Goal: Check status: Check status

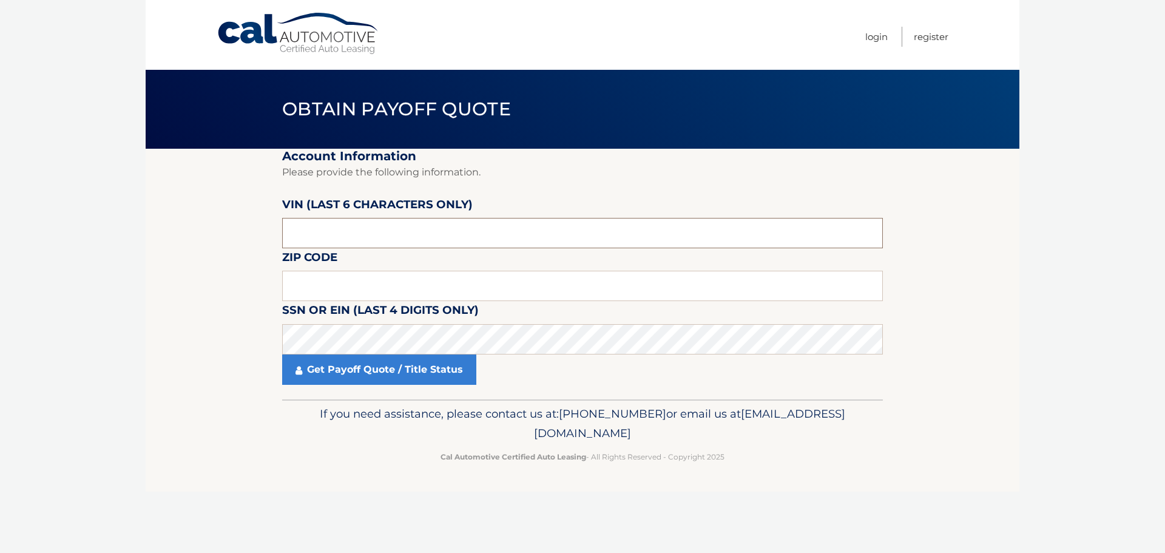
click at [379, 237] on input "text" at bounding box center [582, 233] width 601 height 30
type input "002314"
click at [369, 282] on input "text" at bounding box center [582, 286] width 601 height 30
click at [360, 292] on input "text" at bounding box center [582, 286] width 601 height 30
type input "07734"
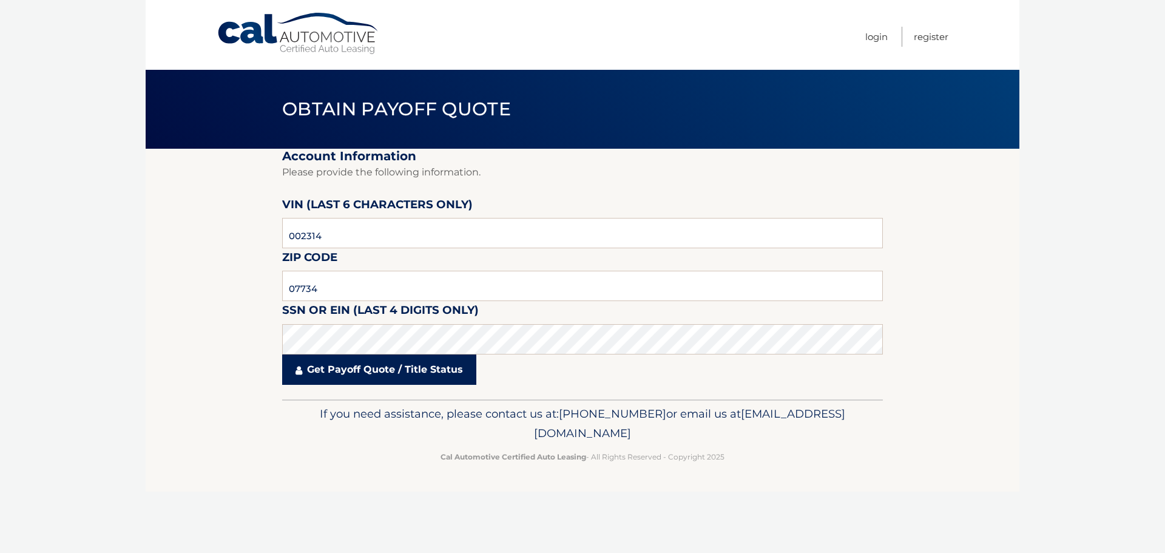
click at [357, 380] on link "Get Payoff Quote / Title Status" at bounding box center [379, 369] width 194 height 30
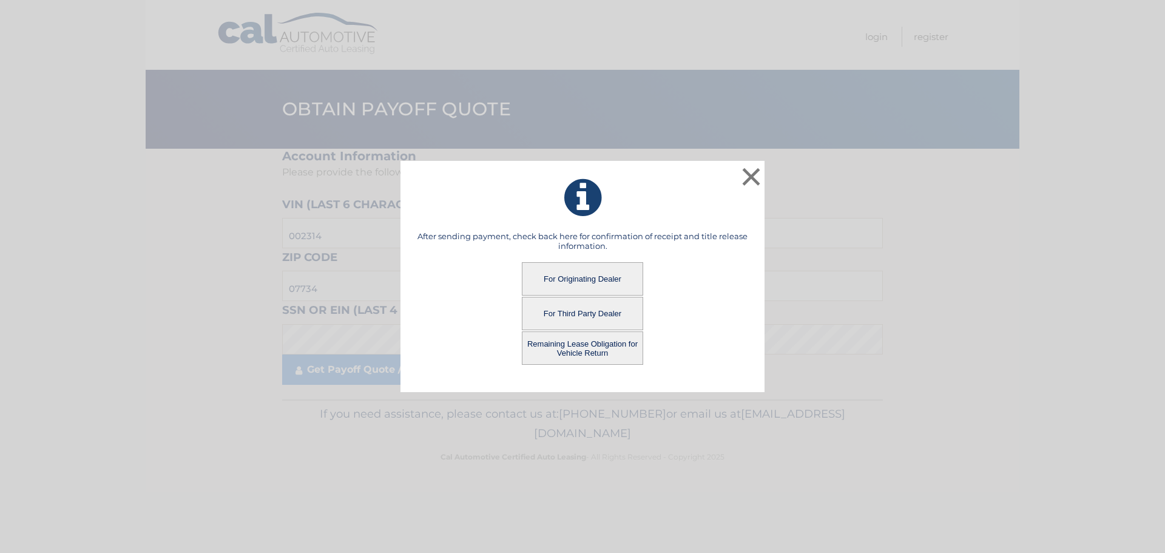
click at [575, 277] on button "For Originating Dealer" at bounding box center [582, 278] width 121 height 33
click at [572, 278] on button "For Originating Dealer" at bounding box center [582, 278] width 121 height 33
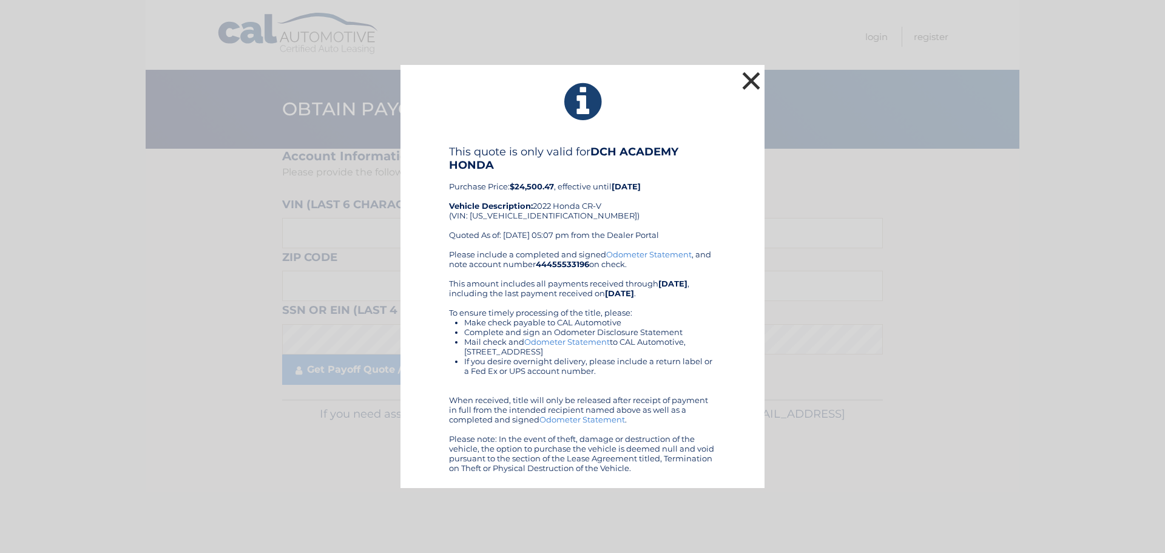
click at [752, 83] on button "×" at bounding box center [751, 81] width 24 height 24
